Goal: Task Accomplishment & Management: Manage account settings

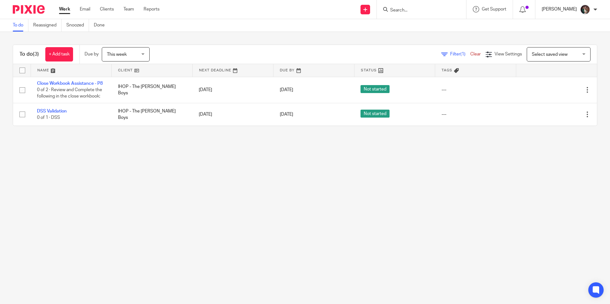
click at [566, 11] on p "[PERSON_NAME]" at bounding box center [559, 9] width 35 height 6
click at [568, 26] on span "My profile" at bounding box center [571, 25] width 20 height 4
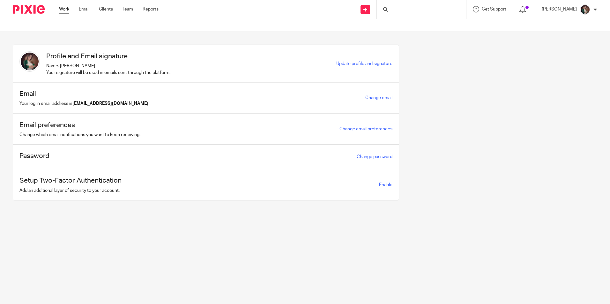
click at [65, 10] on link "Work" at bounding box center [64, 9] width 10 height 6
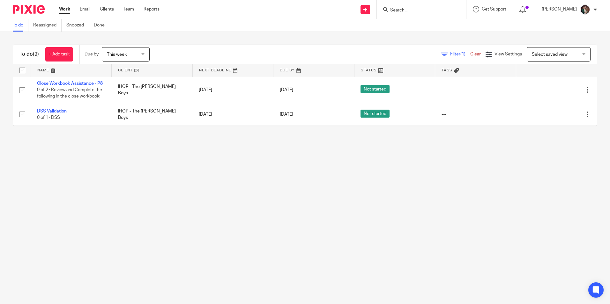
click at [425, 9] on input "Search" at bounding box center [418, 11] width 57 height 6
type input "iho"
click at [425, 31] on link at bounding box center [442, 30] width 108 height 20
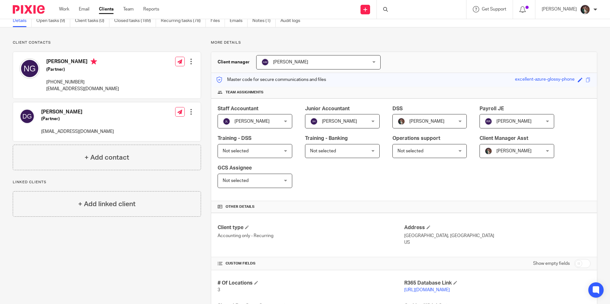
scroll to position [64, 0]
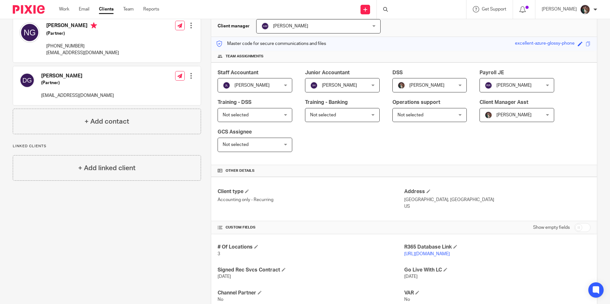
click at [404, 253] on link "https://goldnerboys.restaurant365.com" at bounding box center [427, 254] width 46 height 4
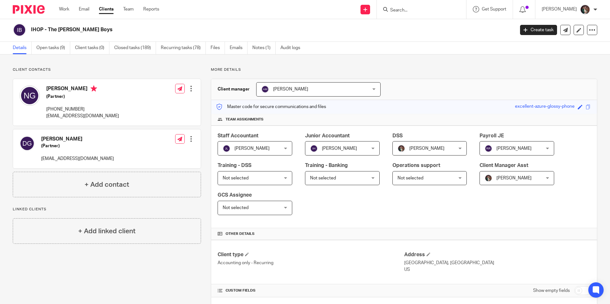
scroll to position [0, 0]
click at [47, 48] on link "Open tasks (9)" at bounding box center [53, 48] width 34 height 12
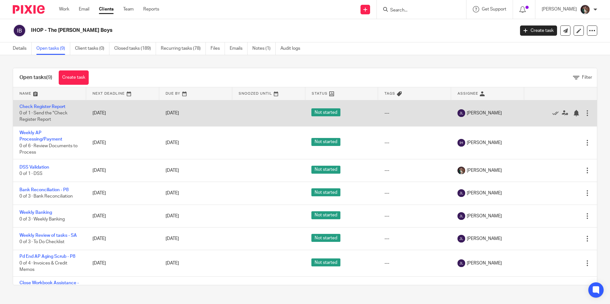
click at [584, 113] on div at bounding box center [587, 113] width 6 height 6
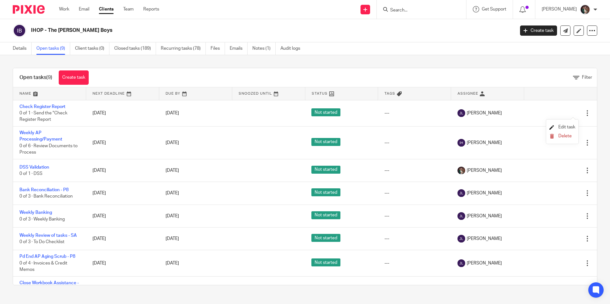
click at [567, 126] on span "Edit task" at bounding box center [567, 127] width 17 height 4
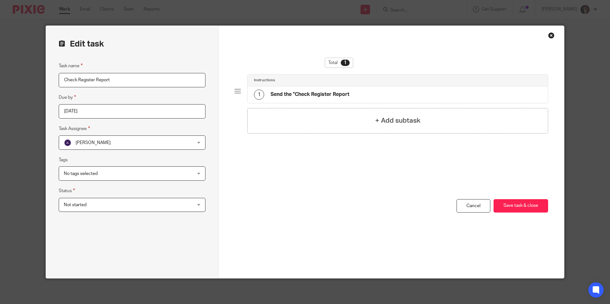
click at [108, 141] on span "[PERSON_NAME]" at bounding box center [120, 142] width 113 height 13
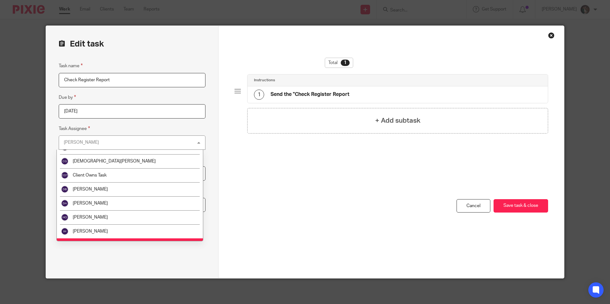
scroll to position [287, 0]
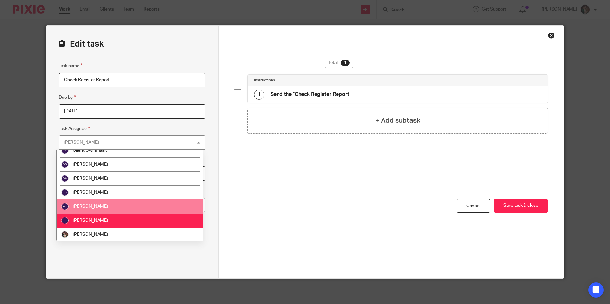
click at [102, 207] on span "[PERSON_NAME]" at bounding box center [90, 207] width 35 height 4
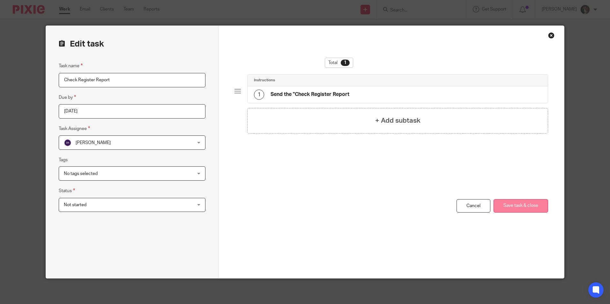
click at [517, 207] on button "Save task & close" at bounding box center [521, 206] width 55 height 14
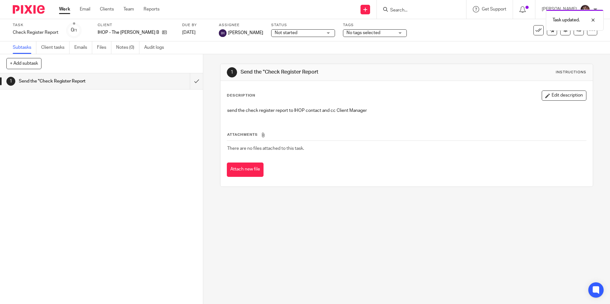
click at [416, 11] on div "Task updated." at bounding box center [454, 18] width 299 height 24
click at [413, 8] on div "Task updated." at bounding box center [454, 18] width 299 height 24
click at [55, 47] on link "Client tasks" at bounding box center [55, 47] width 28 height 12
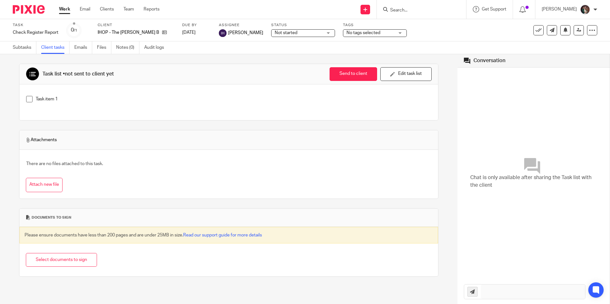
click at [428, 1] on div at bounding box center [421, 9] width 89 height 19
click at [420, 14] on div at bounding box center [421, 9] width 89 height 19
click at [406, 11] on input "Search" at bounding box center [418, 11] width 57 height 6
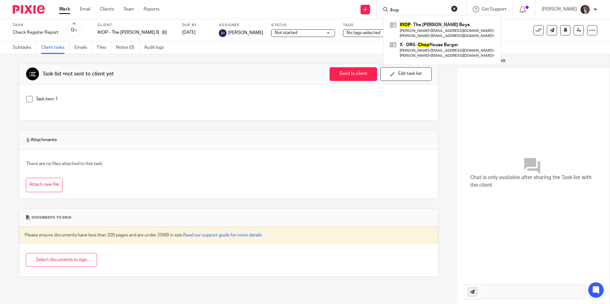
type input "ihop"
click button "submit" at bounding box center [0, 0] width 0 height 0
click at [425, 35] on link at bounding box center [442, 30] width 108 height 20
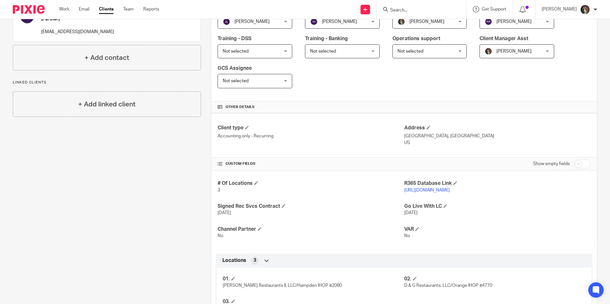
scroll to position [160, 0]
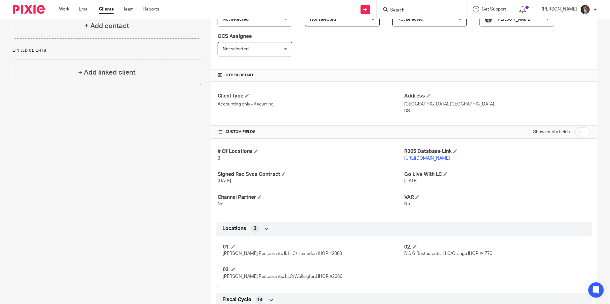
click at [413, 156] on link "[URL][DOMAIN_NAME]" at bounding box center [427, 158] width 46 height 4
